Goal: Transaction & Acquisition: Purchase product/service

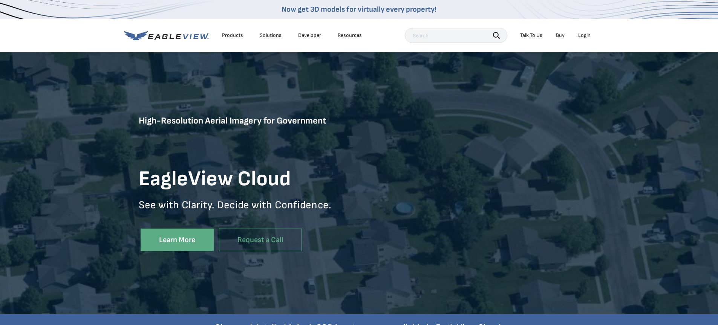
click at [646, 41] on nav "Now get 3D models for virtually every property! Products Solutions Developer Re…" at bounding box center [359, 26] width 718 height 52
click at [583, 36] on div "Login" at bounding box center [584, 35] width 12 height 7
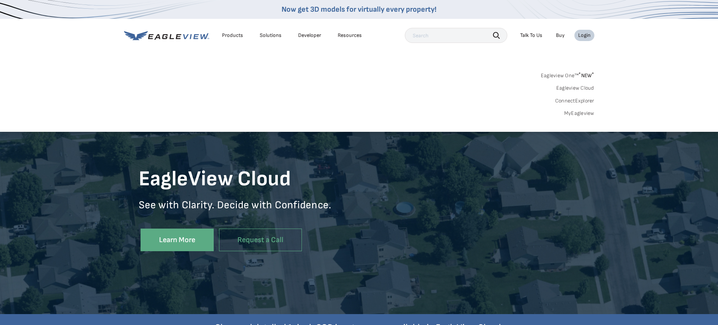
click at [580, 112] on link "MyEagleview" at bounding box center [579, 113] width 30 height 7
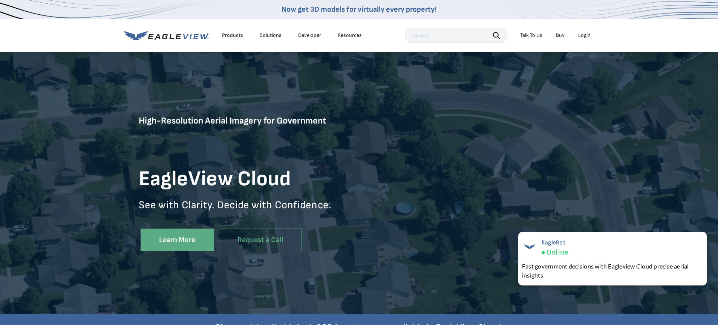
click at [585, 35] on div "Login" at bounding box center [584, 35] width 12 height 7
click at [592, 35] on li "Login" at bounding box center [584, 35] width 20 height 11
click at [586, 37] on div "Login" at bounding box center [584, 35] width 12 height 7
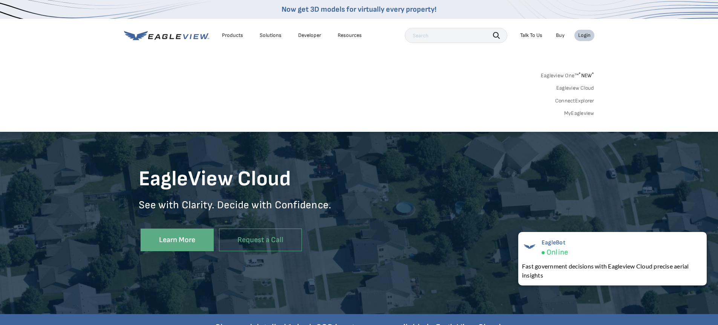
click at [576, 114] on link "MyEagleview" at bounding box center [579, 113] width 30 height 7
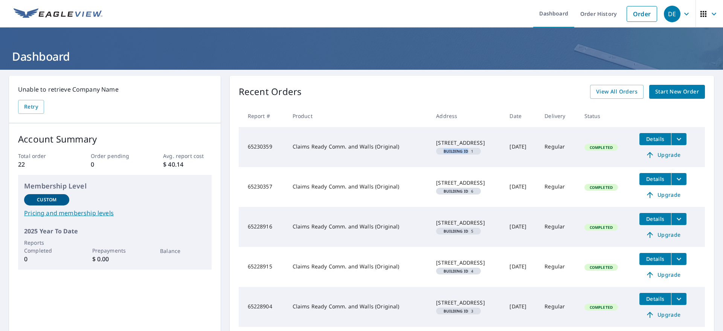
drag, startPoint x: 431, startPoint y: 154, endPoint x: 457, endPoint y: 154, distance: 25.6
click at [457, 153] on span "Building ID 1" at bounding box center [458, 151] width 39 height 4
click at [457, 153] on em "Building ID" at bounding box center [456, 151] width 24 height 4
click at [671, 94] on span "Start New Order" at bounding box center [678, 91] width 44 height 9
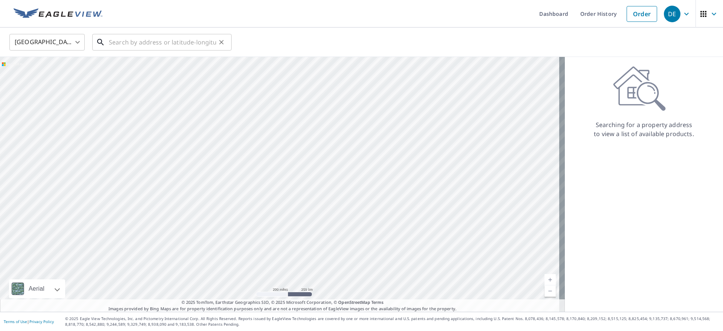
click at [156, 46] on input "text" at bounding box center [162, 42] width 107 height 21
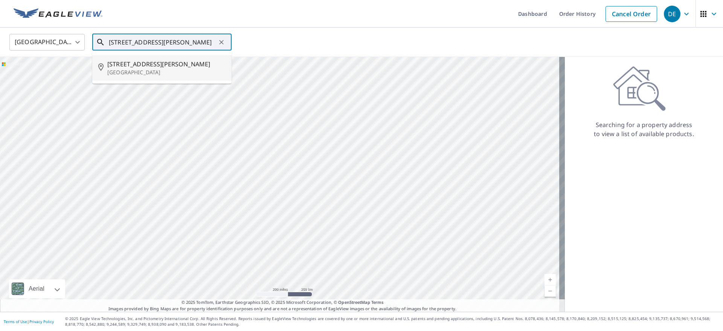
click at [153, 71] on p "[GEOGRAPHIC_DATA]" at bounding box center [166, 73] width 118 height 8
type input "[STREET_ADDRESS][PERSON_NAME]"
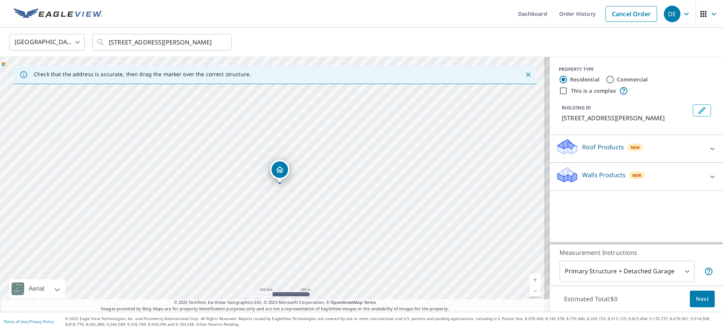
click at [587, 150] on p "Roof Products" at bounding box center [604, 146] width 42 height 9
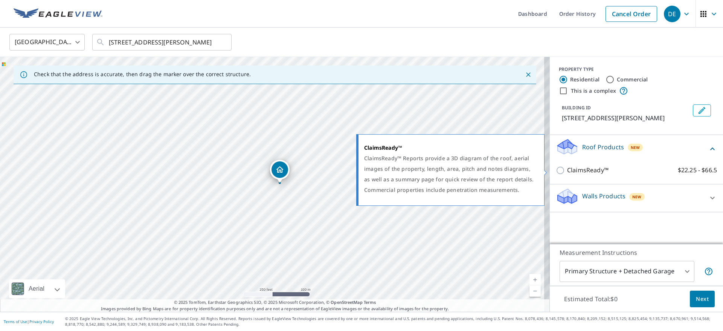
click at [556, 171] on input "ClaimsReady™ $22.25 - $66.5" at bounding box center [561, 170] width 11 height 9
checkbox input "true"
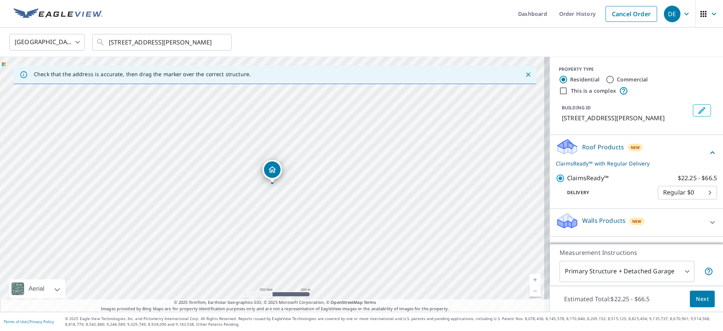
click at [691, 191] on body "DE DE Dashboard Order History Cancel Order DE [GEOGRAPHIC_DATA] [GEOGRAPHIC_DAT…" at bounding box center [361, 165] width 723 height 331
click at [675, 167] on div at bounding box center [361, 165] width 723 height 331
click at [617, 77] on label "Commercial" at bounding box center [632, 80] width 31 height 8
click at [615, 77] on input "Commercial" at bounding box center [610, 79] width 9 height 9
radio input "true"
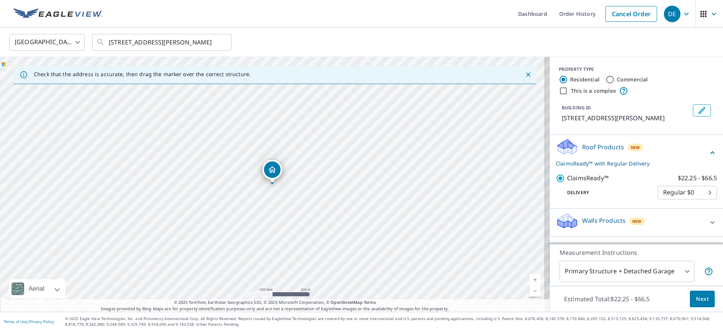
type input "4"
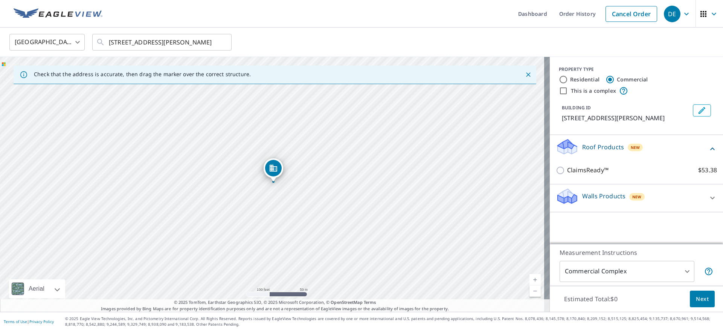
drag, startPoint x: 279, startPoint y: 233, endPoint x: 278, endPoint y: 199, distance: 34.3
click at [278, 199] on div "[STREET_ADDRESS][PERSON_NAME]" at bounding box center [275, 184] width 550 height 255
click at [559, 92] on input "This is a complex" at bounding box center [563, 90] width 9 height 9
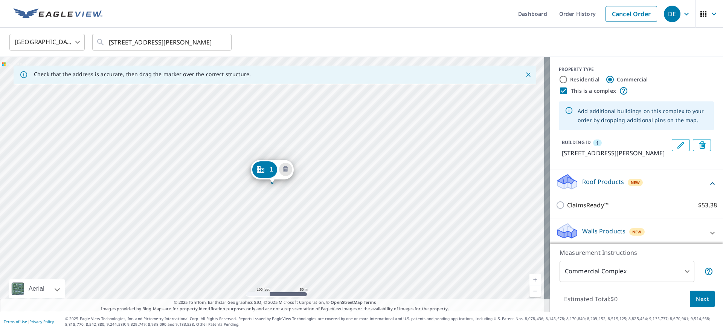
click at [559, 90] on input "This is a complex" at bounding box center [563, 90] width 9 height 9
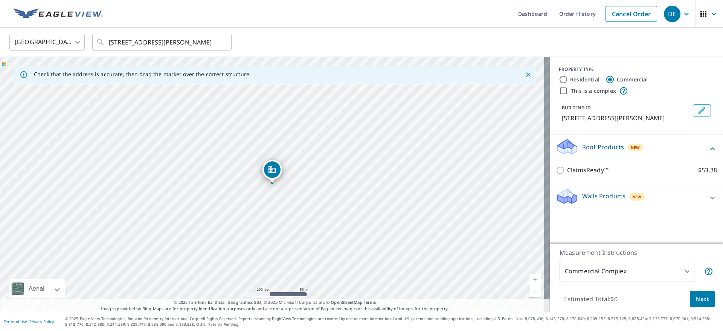
click at [559, 90] on input "This is a complex" at bounding box center [563, 90] width 9 height 9
checkbox input "true"
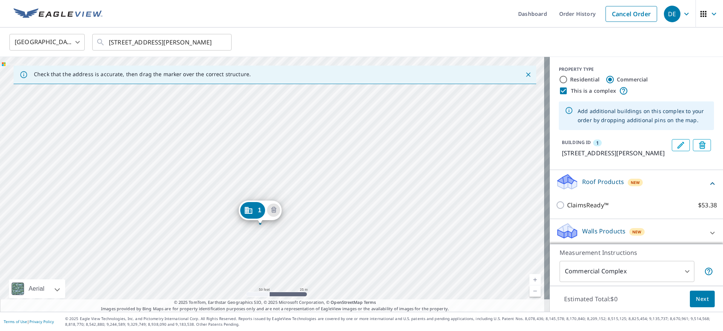
drag, startPoint x: 246, startPoint y: 118, endPoint x: 270, endPoint y: 151, distance: 41.4
click at [270, 151] on div "1 [STREET_ADDRESS][PERSON_NAME]" at bounding box center [275, 184] width 550 height 255
drag, startPoint x: 305, startPoint y: 188, endPoint x: 308, endPoint y: 136, distance: 52.1
click at [308, 136] on div "1 [STREET_ADDRESS][PERSON_NAME]" at bounding box center [275, 184] width 550 height 255
drag, startPoint x: 287, startPoint y: 163, endPoint x: 302, endPoint y: 224, distance: 62.7
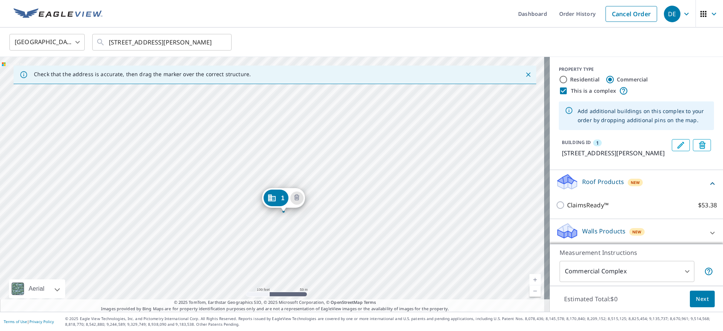
click at [302, 224] on div "1 [STREET_ADDRESS][PERSON_NAME]" at bounding box center [275, 184] width 550 height 255
click at [295, 189] on icon "Delete building 1" at bounding box center [296, 190] width 5 height 6
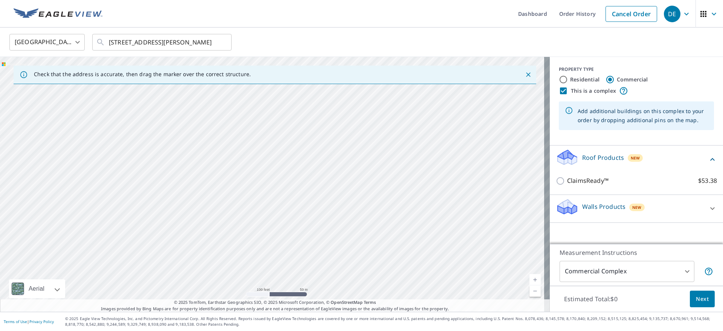
drag, startPoint x: 279, startPoint y: 171, endPoint x: 281, endPoint y: 182, distance: 10.3
click at [281, 182] on div at bounding box center [275, 184] width 550 height 255
click at [271, 193] on div at bounding box center [275, 184] width 550 height 255
click at [272, 190] on div at bounding box center [275, 184] width 550 height 255
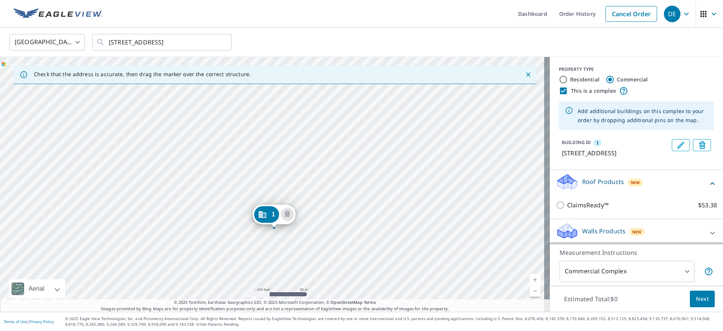
drag, startPoint x: 298, startPoint y: 125, endPoint x: 301, endPoint y: 171, distance: 46.5
click at [301, 172] on div "1 [STREET_ADDRESS]" at bounding box center [275, 184] width 550 height 255
click at [274, 219] on span "1" at bounding box center [274, 217] width 3 height 6
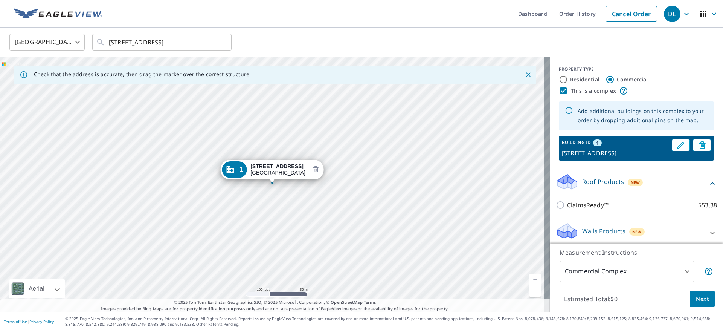
click at [318, 170] on icon "Delete building 1" at bounding box center [315, 169] width 5 height 6
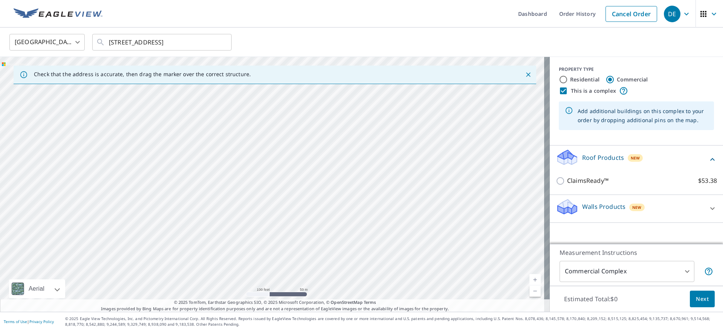
drag, startPoint x: 267, startPoint y: 113, endPoint x: 272, endPoint y: 153, distance: 39.9
click at [272, 153] on div at bounding box center [275, 184] width 550 height 255
click at [266, 125] on div at bounding box center [275, 184] width 550 height 255
type input "[STREET_ADDRESS]"
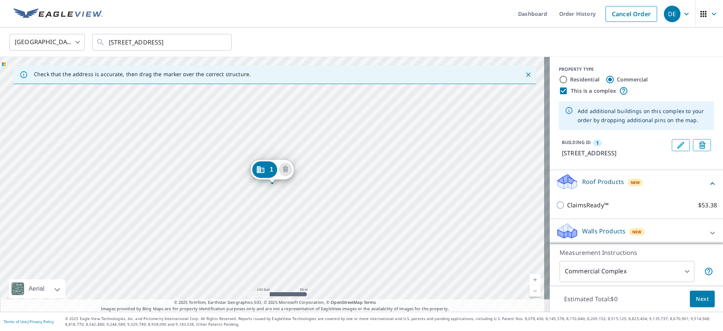
click at [294, 185] on div "1 [STREET_ADDRESS]" at bounding box center [275, 184] width 550 height 255
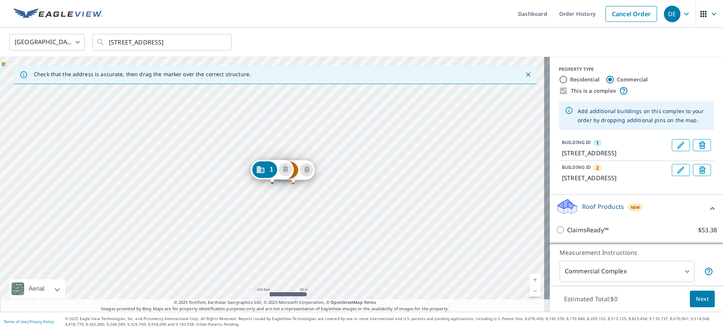
click at [321, 193] on div "2 [STREET_ADDRESS] 1 [STREET_ADDRESS]" at bounding box center [275, 184] width 550 height 255
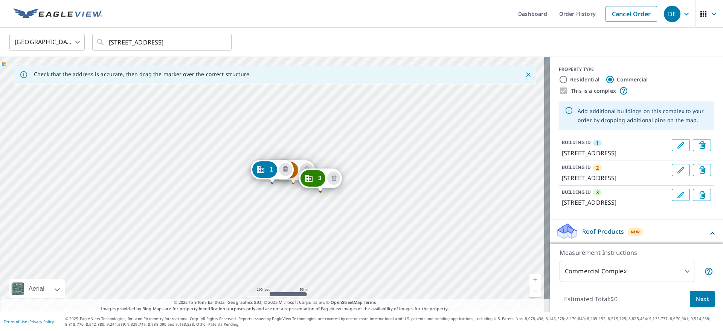
click at [321, 218] on div "2 [STREET_ADDRESS] 3 [STREET_ADDRESS] 1 [STREET_ADDRESS]" at bounding box center [275, 184] width 550 height 255
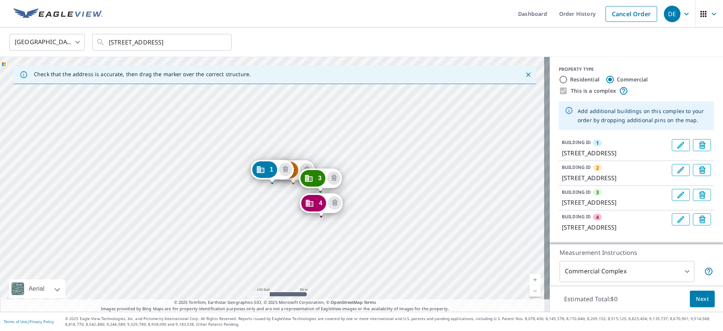
click at [321, 242] on div "[GEOGRAPHIC_DATA][STREET_ADDRESS] 3 [STREET_ADDRESS] 4 [STREET_ADDRESS] 1 [STRE…" at bounding box center [275, 184] width 550 height 255
click at [290, 239] on div "2 [STREET_ADDRESS] 3 [STREET_ADDRESS] 4 [STREET_ADDRESS] 5 [STREET_ADDRESS] 1 […" at bounding box center [275, 184] width 550 height 255
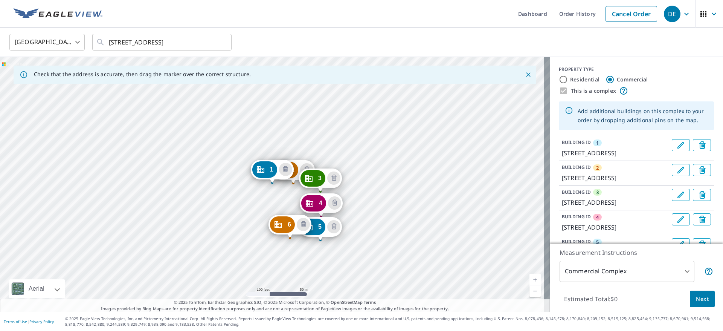
click at [270, 240] on div "2 [STREET_ADDRESS] 3 [STREET_ADDRESS] 4 [STREET_ADDRESS] 5 [STREET_ADDRESS] 6 […" at bounding box center [275, 184] width 550 height 255
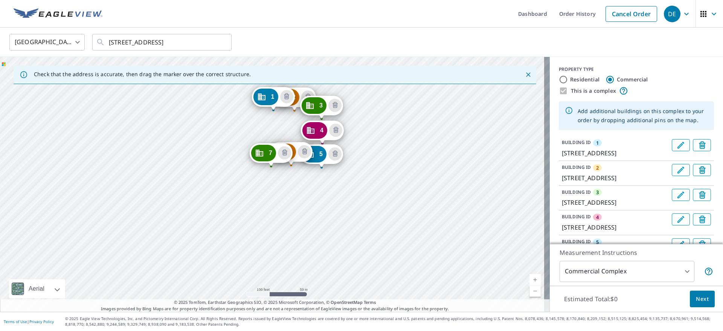
drag, startPoint x: 279, startPoint y: 270, endPoint x: 280, endPoint y: 196, distance: 73.5
click at [280, 196] on div "2 [STREET_ADDRESS] 3 [STREET_ADDRESS] 4 [STREET_ADDRESS] 5 [STREET_ADDRESS] 6 […" at bounding box center [275, 184] width 550 height 255
click at [285, 190] on div "2 [STREET_ADDRESS] 3 [STREET_ADDRESS] 4 [STREET_ADDRESS] 5 [STREET_ADDRESS] 6 […" at bounding box center [275, 184] width 550 height 255
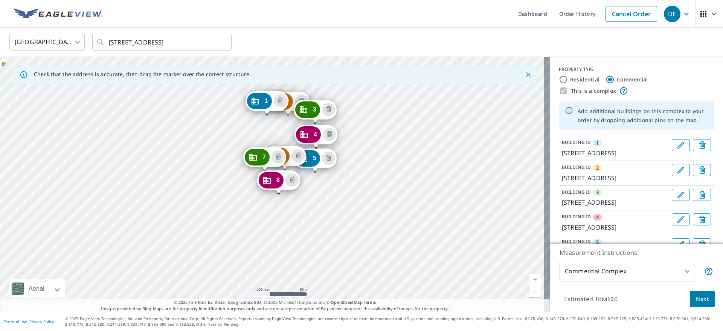
drag, startPoint x: 309, startPoint y: 204, endPoint x: 309, endPoint y: 199, distance: 5.7
click at [309, 199] on div "2 [STREET_ADDRESS] 3 [STREET_ADDRESS] 4 [STREET_ADDRESS] 5 [STREET_ADDRESS] 6 […" at bounding box center [275, 184] width 550 height 255
click at [274, 217] on div "2 [STREET_ADDRESS] 3 [STREET_ADDRESS] 4 [STREET_ADDRESS] 5 [STREET_ADDRESS] 6 […" at bounding box center [275, 184] width 550 height 255
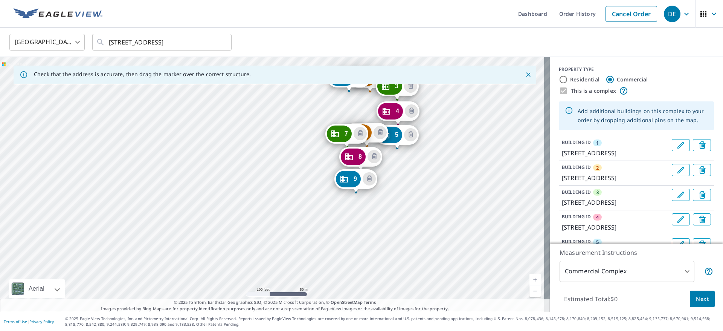
click at [347, 223] on div "2 [STREET_ADDRESS] 3 [STREET_ADDRESS] 4 [STREET_ADDRESS] 5 [STREET_ADDRESS] 6 […" at bounding box center [275, 184] width 550 height 255
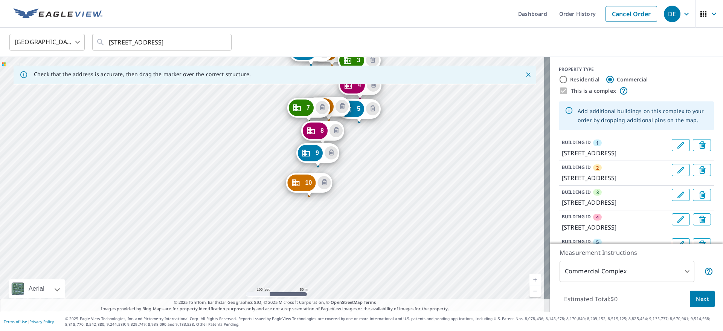
drag, startPoint x: 330, startPoint y: 271, endPoint x: 369, endPoint y: 153, distance: 124.2
click at [369, 153] on div "2 [STREET_ADDRESS] 3 [STREET_ADDRESS] 4 [STREET_ADDRESS] 5 [STREET_ADDRESS] 6 […" at bounding box center [275, 184] width 550 height 255
click at [329, 197] on div "2 [STREET_ADDRESS] 3 [STREET_ADDRESS] 4 [STREET_ADDRESS] 5 [STREET_ADDRESS] 6 […" at bounding box center [275, 184] width 550 height 255
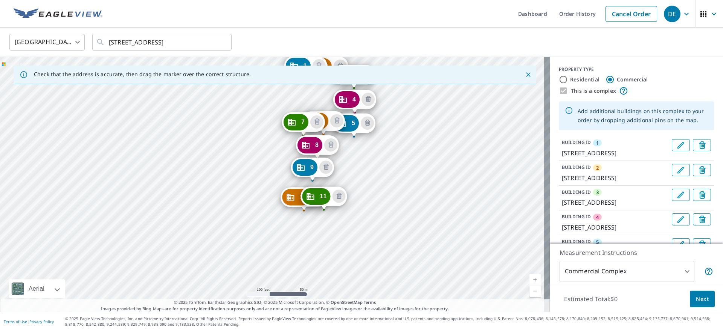
drag, startPoint x: 400, startPoint y: 125, endPoint x: 403, endPoint y: 118, distance: 7.8
click at [403, 116] on div "2 [STREET_ADDRESS] 3 [STREET_ADDRESS] 4 [STREET_ADDRESS] 5 [STREET_ADDRESS] 6 […" at bounding box center [275, 184] width 550 height 255
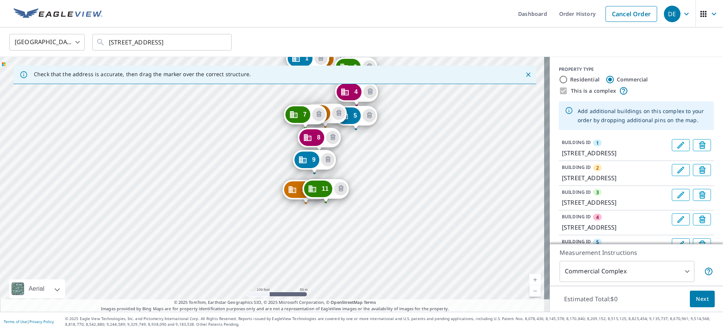
click at [306, 242] on div "2 [STREET_ADDRESS] 3 [STREET_ADDRESS] 4 [STREET_ADDRESS] 5 [STREET_ADDRESS] 6 […" at bounding box center [275, 184] width 550 height 255
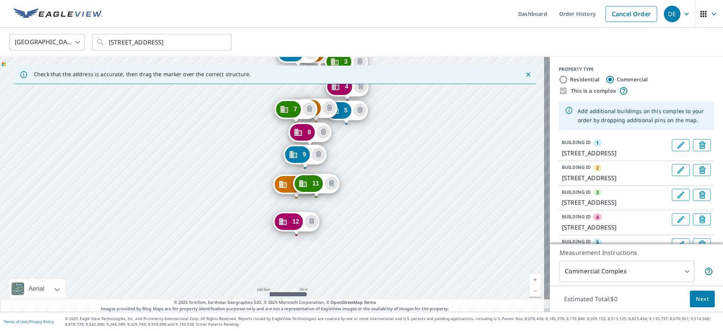
drag, startPoint x: 351, startPoint y: 252, endPoint x: 377, endPoint y: 136, distance: 119.3
click at [377, 136] on div "2 [STREET_ADDRESS] 3 [STREET_ADDRESS] 4 [STREET_ADDRESS] 5 [STREET_ADDRESS] 6 […" at bounding box center [275, 184] width 550 height 255
click at [318, 236] on div "2 [STREET_ADDRESS] 3 [STREET_ADDRESS] 4 [STREET_ADDRESS] 5 [STREET_ADDRESS] 6 […" at bounding box center [275, 184] width 550 height 255
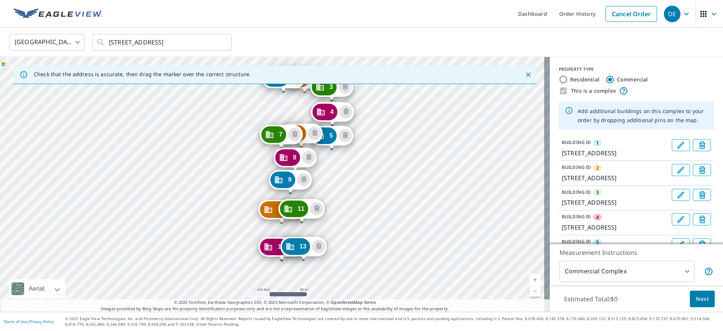
drag, startPoint x: 363, startPoint y: 252, endPoint x: 374, endPoint y: 161, distance: 91.9
click at [374, 161] on div "2 [STREET_ADDRESS] 3 [STREET_ADDRESS] 4 [STREET_ADDRESS] 5 [STREET_ADDRESS] 6 […" at bounding box center [275, 184] width 550 height 255
click at [334, 213] on div "2 [STREET_ADDRESS] 3 [STREET_ADDRESS] 4 [STREET_ADDRESS] 5 [STREET_ADDRESS] 6 […" at bounding box center [275, 184] width 550 height 255
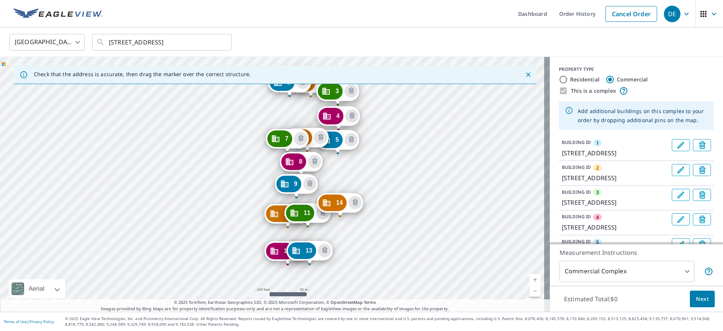
drag, startPoint x: 368, startPoint y: 145, endPoint x: 370, endPoint y: 138, distance: 7.7
click at [370, 138] on div "2 [STREET_ADDRESS] 3 [STREET_ADDRESS] 4 [STREET_ADDRESS] 5 [STREET_ADDRESS] 6 […" at bounding box center [275, 184] width 550 height 255
click at [339, 248] on div "2 [STREET_ADDRESS] 3 [STREET_ADDRESS] 4 [STREET_ADDRESS] 5 [STREET_ADDRESS] 6 […" at bounding box center [275, 184] width 550 height 255
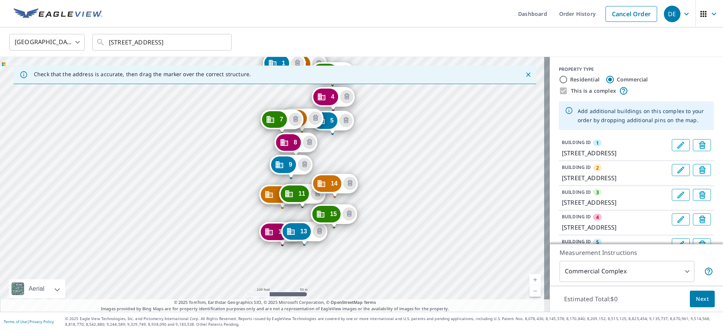
drag, startPoint x: 375, startPoint y: 174, endPoint x: 375, endPoint y: 164, distance: 10.2
click at [375, 164] on div "2 [STREET_ADDRESS] 3 [STREET_ADDRESS] 4 [STREET_ADDRESS] 5 [STREET_ADDRESS] 6 […" at bounding box center [275, 184] width 550 height 255
click at [334, 252] on div "2 [STREET_ADDRESS] 3 [STREET_ADDRESS] 4 [STREET_ADDRESS] 5 [STREET_ADDRESS] 6 […" at bounding box center [275, 184] width 550 height 255
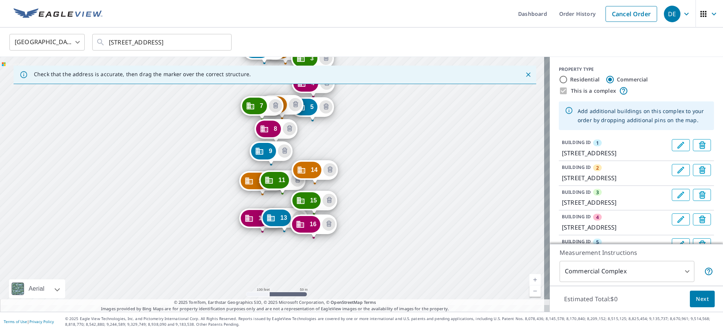
drag, startPoint x: 346, startPoint y: 257, endPoint x: 339, endPoint y: 137, distance: 120.4
click at [339, 137] on div "2 [STREET_ADDRESS] 3 [STREET_ADDRESS] 4 [STREET_ADDRESS] 5 [STREET_ADDRESS] 6 […" at bounding box center [275, 184] width 550 height 255
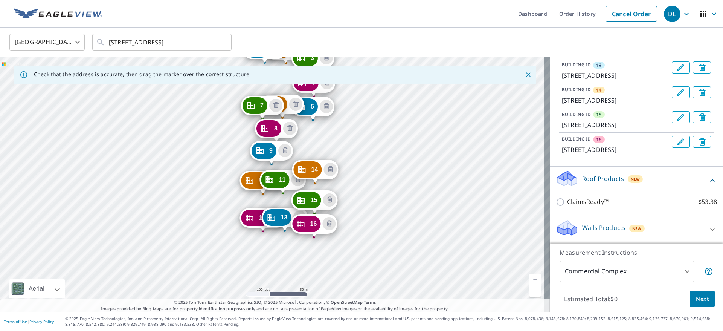
scroll to position [520, 0]
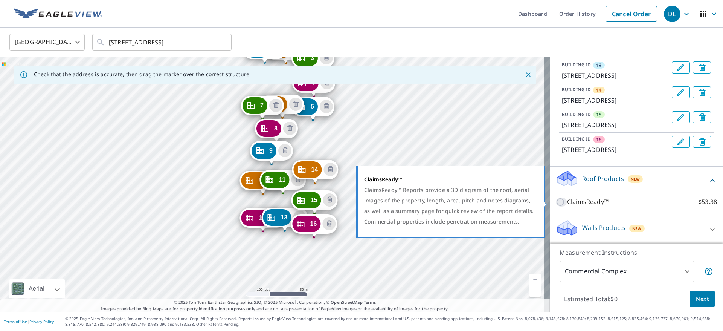
click at [556, 202] on input "ClaimsReady™ $53.38" at bounding box center [561, 201] width 11 height 9
checkbox input "true"
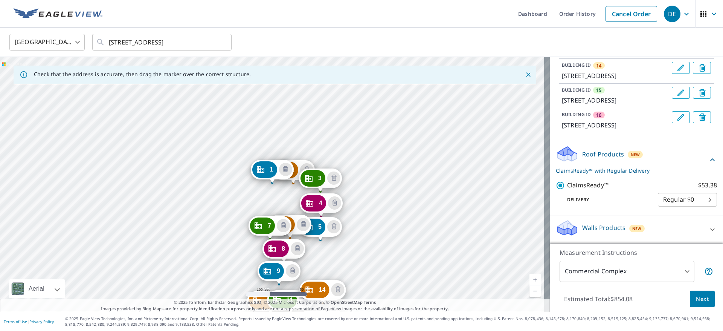
scroll to position [544, 0]
click at [701, 298] on span "Next" at bounding box center [702, 298] width 13 height 9
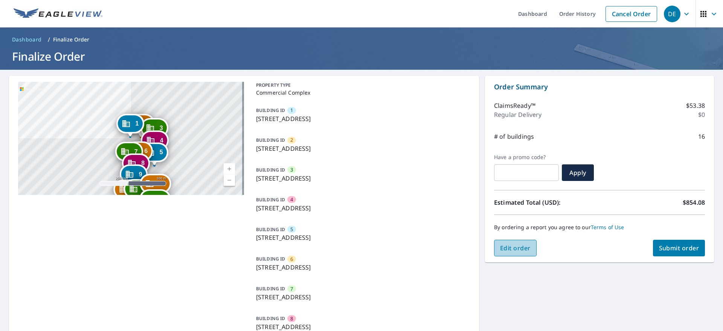
click at [526, 245] on span "Edit order" at bounding box center [515, 248] width 31 height 8
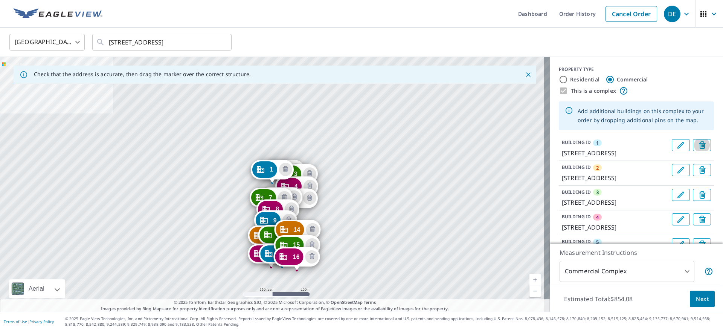
click at [699, 146] on icon "Delete building 1" at bounding box center [703, 145] width 9 height 9
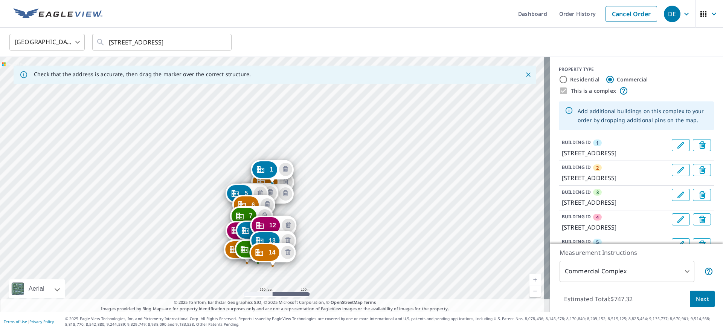
click at [699, 146] on icon "Delete building 1" at bounding box center [703, 145] width 9 height 9
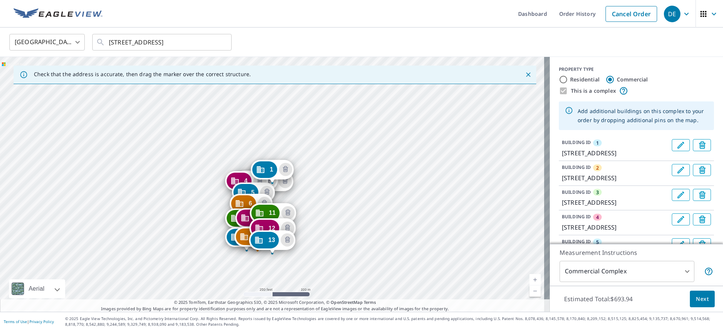
click at [699, 146] on icon "Delete building 1" at bounding box center [703, 145] width 9 height 9
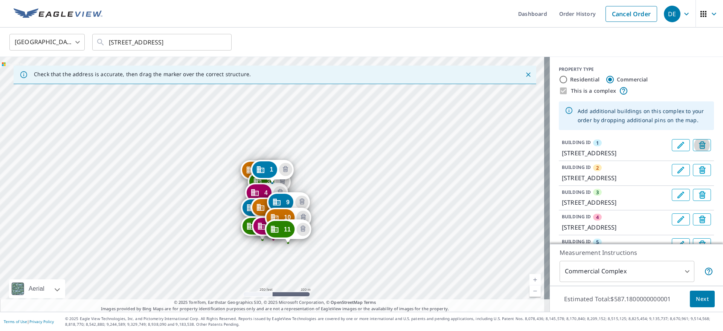
click at [699, 146] on icon "Delete building 1" at bounding box center [703, 145] width 9 height 9
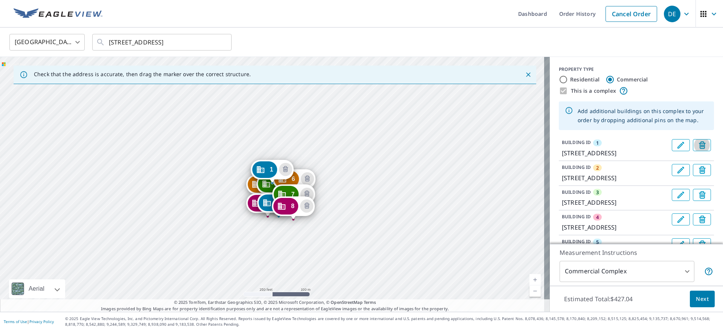
click at [699, 146] on icon "Delete building 1" at bounding box center [703, 145] width 9 height 9
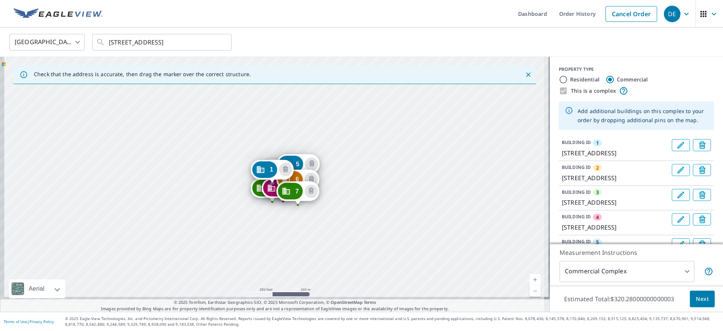
click at [699, 146] on icon "Delete building 1" at bounding box center [703, 145] width 9 height 9
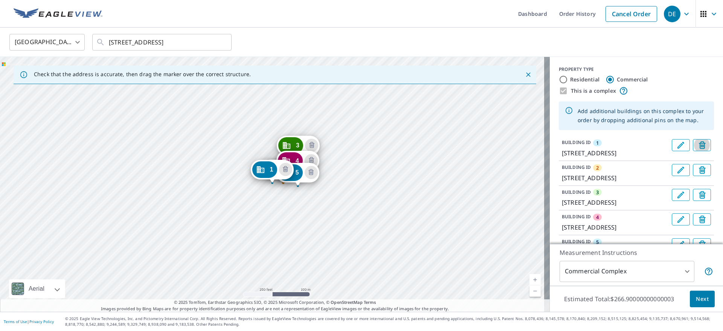
click at [699, 146] on icon "Delete building 1" at bounding box center [703, 145] width 9 height 9
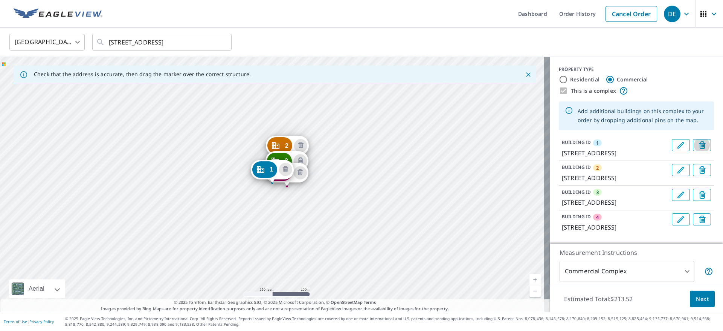
click at [699, 146] on icon "Delete building 1" at bounding box center [703, 145] width 9 height 9
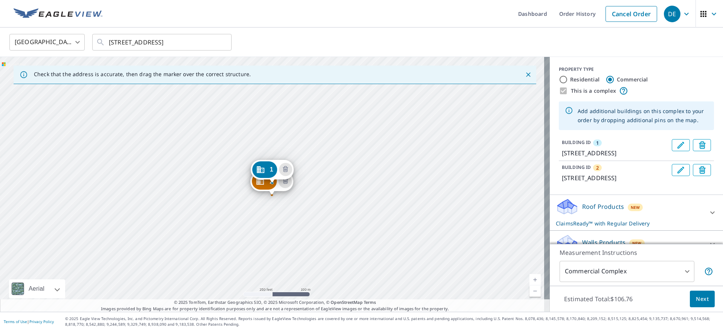
click at [699, 146] on icon "Delete building 1" at bounding box center [703, 145] width 9 height 9
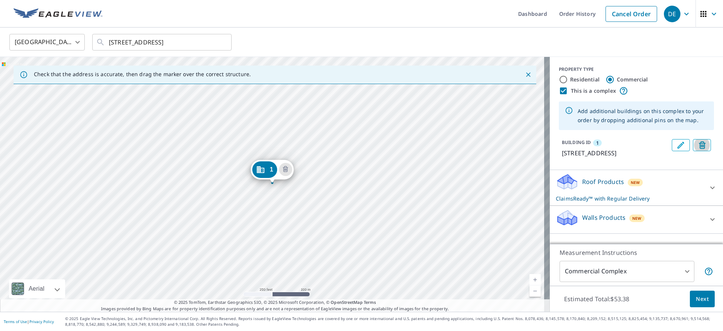
click at [699, 146] on icon "Delete building 1" at bounding box center [703, 145] width 9 height 9
click at [694, 170] on div "Roof Products New ClaimsReady™ with Regular Delivery ClaimsReady™ $53.38 Delive…" at bounding box center [636, 188] width 173 height 36
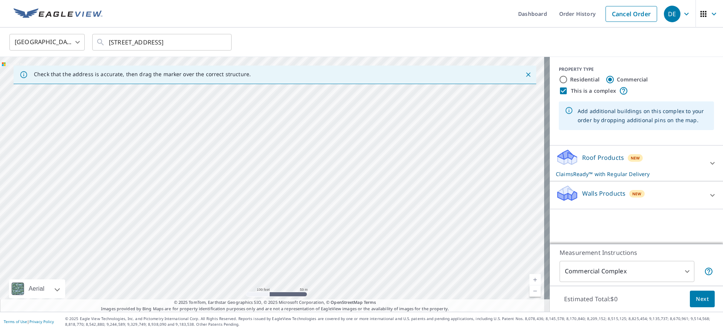
click at [559, 90] on input "This is a complex" at bounding box center [563, 90] width 9 height 9
checkbox input "false"
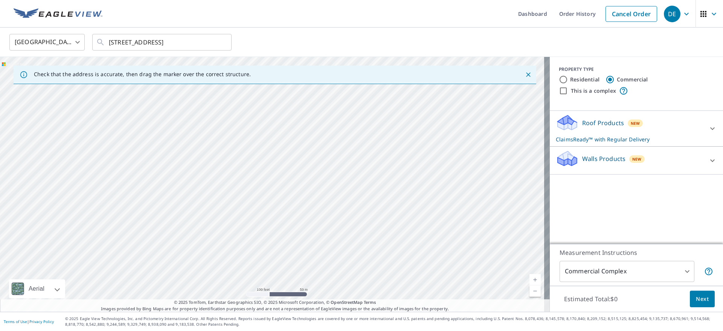
drag, startPoint x: 286, startPoint y: 269, endPoint x: 304, endPoint y: 205, distance: 66.1
click at [304, 205] on div at bounding box center [275, 184] width 550 height 255
click at [300, 218] on div at bounding box center [275, 184] width 550 height 255
click at [287, 260] on div at bounding box center [275, 184] width 550 height 255
click at [614, 127] on p "Roof Products" at bounding box center [604, 122] width 42 height 9
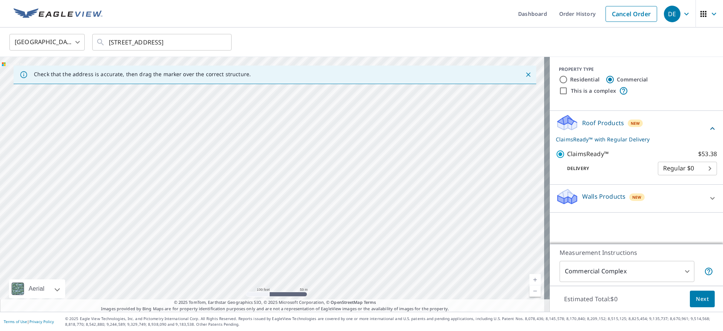
click at [650, 211] on div "Walls Products New Walls $0" at bounding box center [636, 199] width 173 height 28
click at [699, 298] on span "Next" at bounding box center [702, 298] width 13 height 9
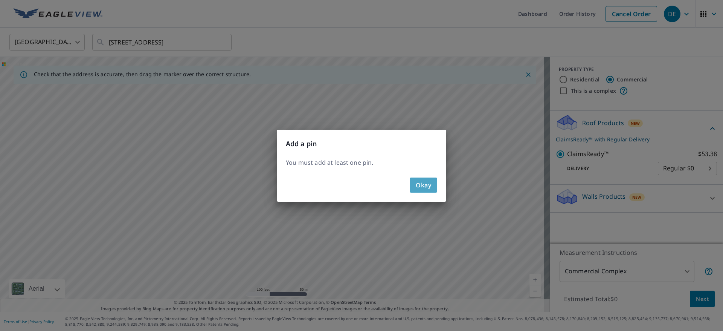
click at [422, 185] on span "Okay" at bounding box center [423, 185] width 15 height 11
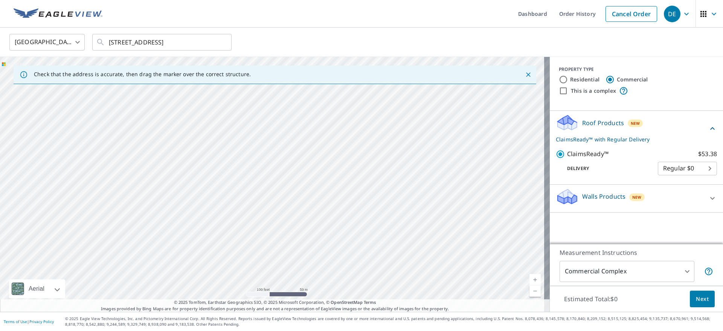
drag, startPoint x: 299, startPoint y: 263, endPoint x: 320, endPoint y: 179, distance: 86.8
click at [320, 179] on div at bounding box center [275, 184] width 550 height 255
click at [300, 200] on div at bounding box center [275, 184] width 550 height 255
drag, startPoint x: 315, startPoint y: 199, endPoint x: 318, endPoint y: 188, distance: 10.9
click at [318, 188] on div at bounding box center [275, 184] width 550 height 255
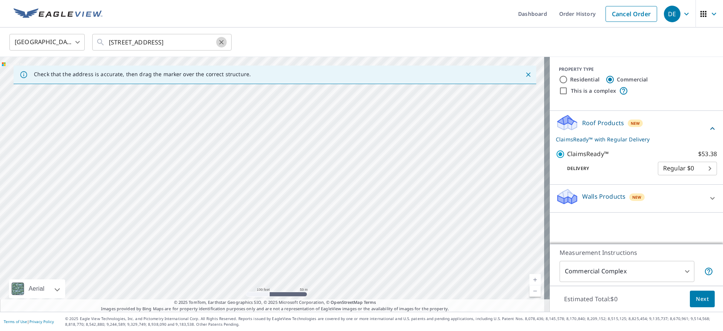
click at [219, 43] on icon "Clear" at bounding box center [222, 42] width 8 height 8
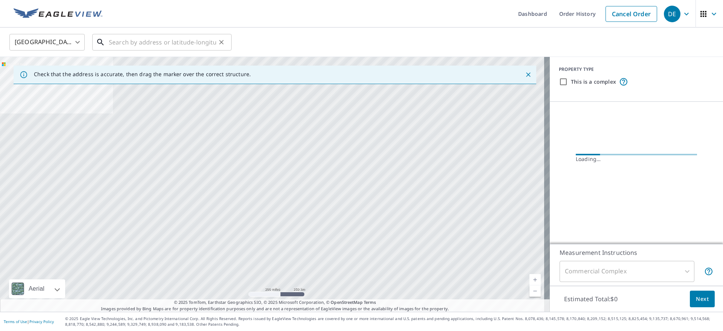
click at [125, 47] on input "text" at bounding box center [162, 42] width 107 height 21
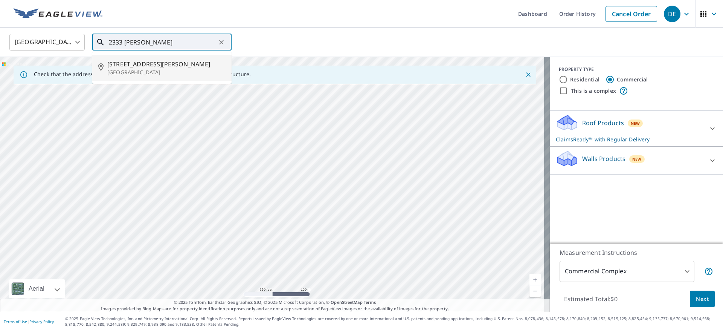
click at [146, 72] on p "[GEOGRAPHIC_DATA]" at bounding box center [166, 73] width 118 height 8
type input "[STREET_ADDRESS][PERSON_NAME]"
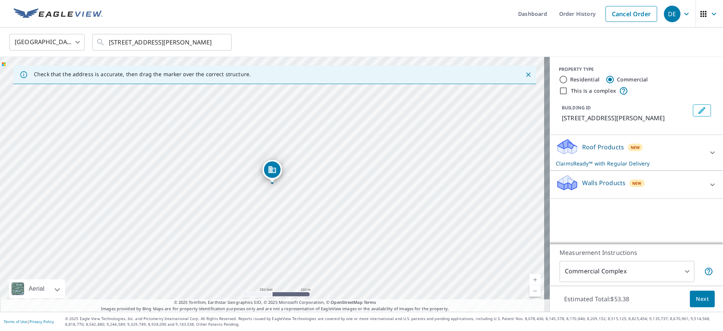
click at [693, 145] on div "Roof Products New ClaimsReady™ with Regular Delivery" at bounding box center [630, 152] width 148 height 29
click at [676, 145] on div "Roof Products New ClaimsReady™ with Regular Delivery" at bounding box center [632, 152] width 152 height 29
click at [696, 294] on span "Next" at bounding box center [702, 298] width 13 height 9
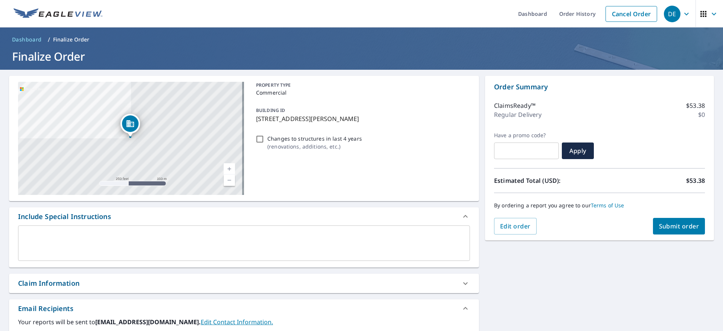
click at [662, 223] on span "Submit order" at bounding box center [679, 226] width 40 height 8
